Goal: Task Accomplishment & Management: Manage account settings

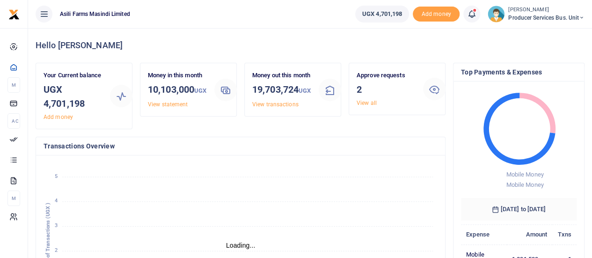
scroll to position [7, 7]
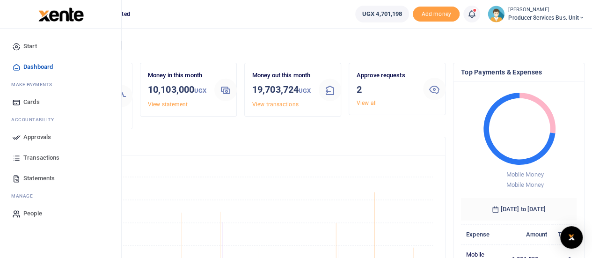
click at [35, 134] on span "Approvals" at bounding box center [37, 136] width 28 height 9
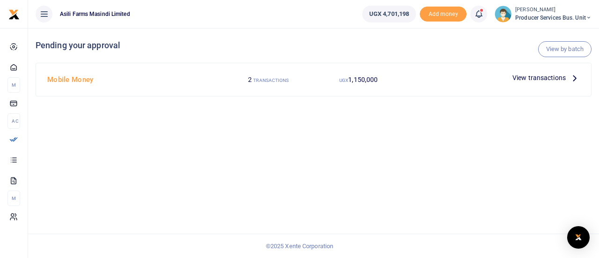
click at [546, 75] on span "View transactions" at bounding box center [539, 78] width 53 height 10
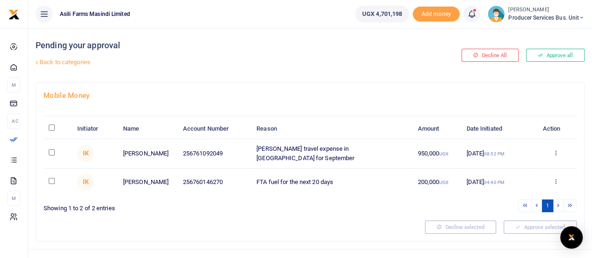
click at [51, 125] on input "\a \a : activate to sort column descending" at bounding box center [52, 128] width 6 height 6
checkbox input "true"
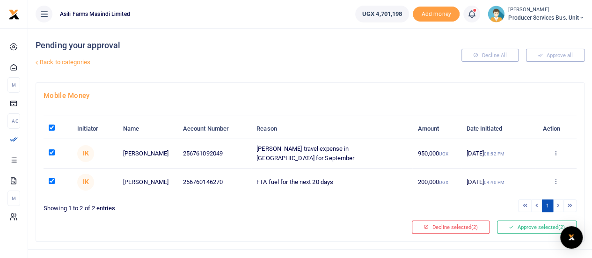
click at [53, 178] on input "checkbox" at bounding box center [52, 181] width 6 height 6
checkbox input "false"
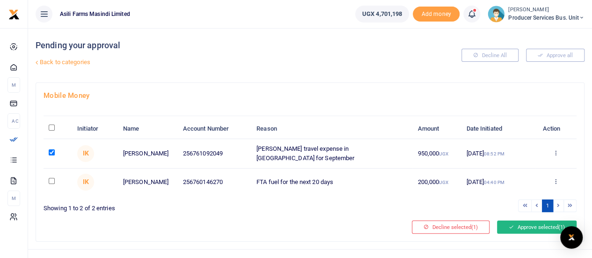
click at [516, 221] on button "Approve selected (1)" at bounding box center [537, 226] width 80 height 13
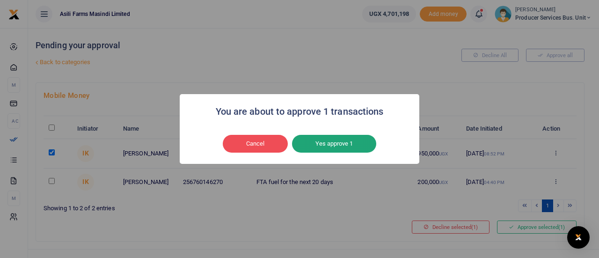
click at [333, 140] on button "Yes approve 1" at bounding box center [334, 144] width 84 height 18
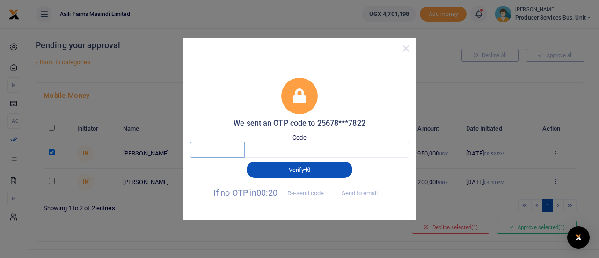
click at [218, 152] on input "text" at bounding box center [217, 150] width 55 height 16
type input "8"
type input "2"
type input "5"
